Goal: Check status: Check status

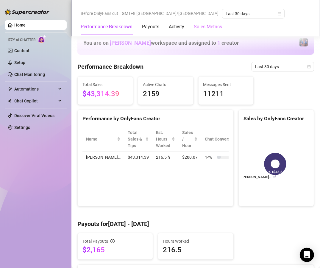
scroll to position [271, 0]
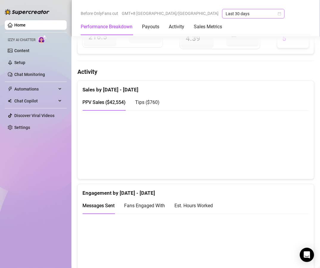
click at [278, 14] on icon "calendar" at bounding box center [280, 14] width 4 height 4
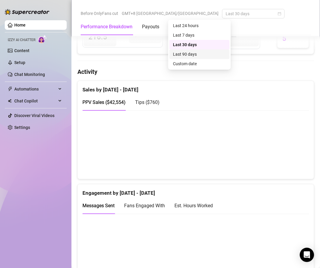
click at [200, 55] on div "Last 90 days" at bounding box center [199, 54] width 53 height 7
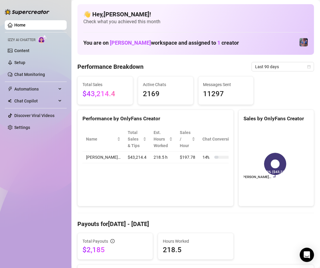
scroll to position [0, 0]
click at [287, 66] on span "Last 90 days" at bounding box center [282, 66] width 55 height 9
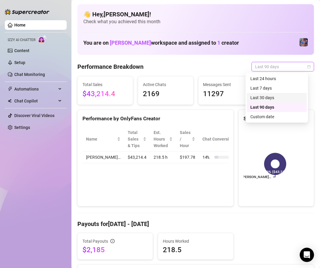
click at [281, 99] on div "Last 30 days" at bounding box center [277, 98] width 53 height 7
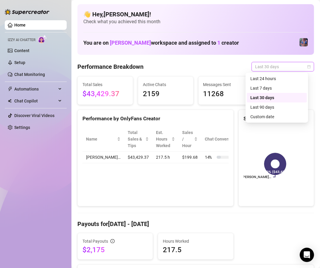
click at [287, 65] on span "Last 30 days" at bounding box center [282, 66] width 55 height 9
click at [279, 87] on div "Last 7 days" at bounding box center [277, 88] width 53 height 7
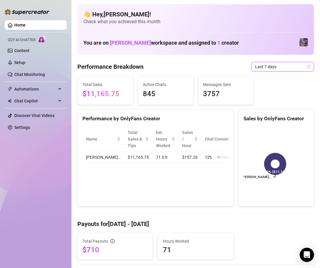
click at [272, 67] on span "Last 7 days" at bounding box center [282, 66] width 55 height 9
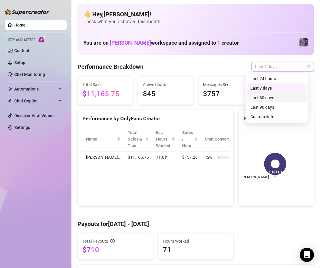
click at [272, 99] on div "Last 30 days" at bounding box center [277, 98] width 53 height 7
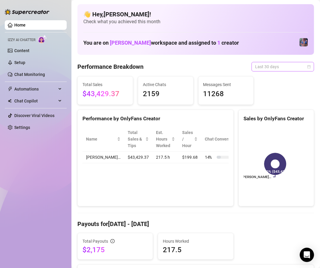
click at [284, 70] on span "Last 30 days" at bounding box center [282, 66] width 55 height 9
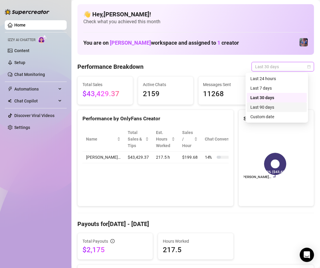
click at [283, 107] on div "Last 90 days" at bounding box center [277, 107] width 53 height 7
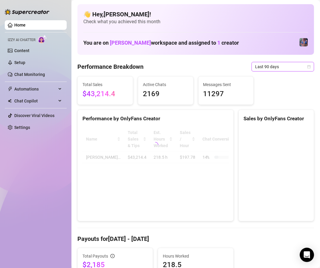
click at [266, 67] on span "Last 90 days" at bounding box center [282, 66] width 55 height 9
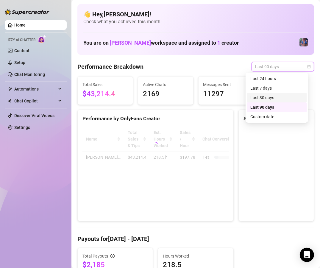
click at [269, 98] on div "Last 30 days" at bounding box center [277, 98] width 53 height 7
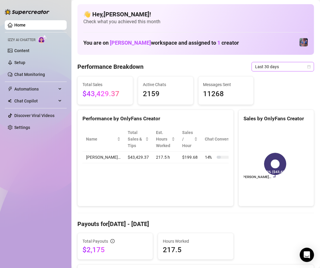
click at [290, 64] on span "Last 30 days" at bounding box center [282, 66] width 55 height 9
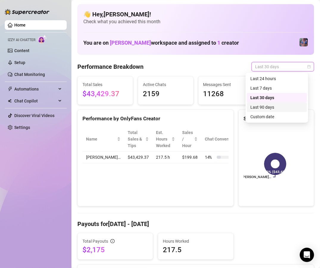
click at [284, 107] on div "Last 90 days" at bounding box center [277, 107] width 53 height 7
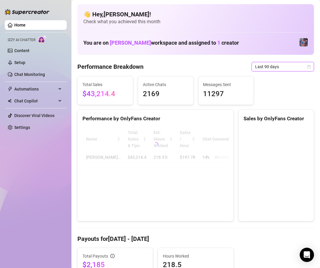
click at [277, 69] on span "Last 90 days" at bounding box center [282, 66] width 55 height 9
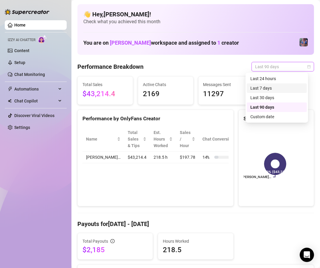
click at [278, 86] on div "Last 7 days" at bounding box center [277, 88] width 53 height 7
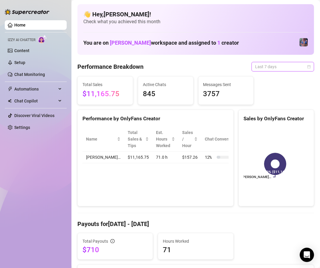
click at [269, 63] on span "Last 7 days" at bounding box center [282, 66] width 55 height 9
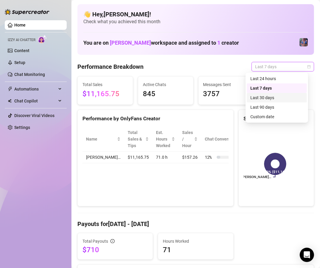
click at [272, 97] on div "Last 30 days" at bounding box center [277, 98] width 53 height 7
